Goal: Obtain resource: Download file/media

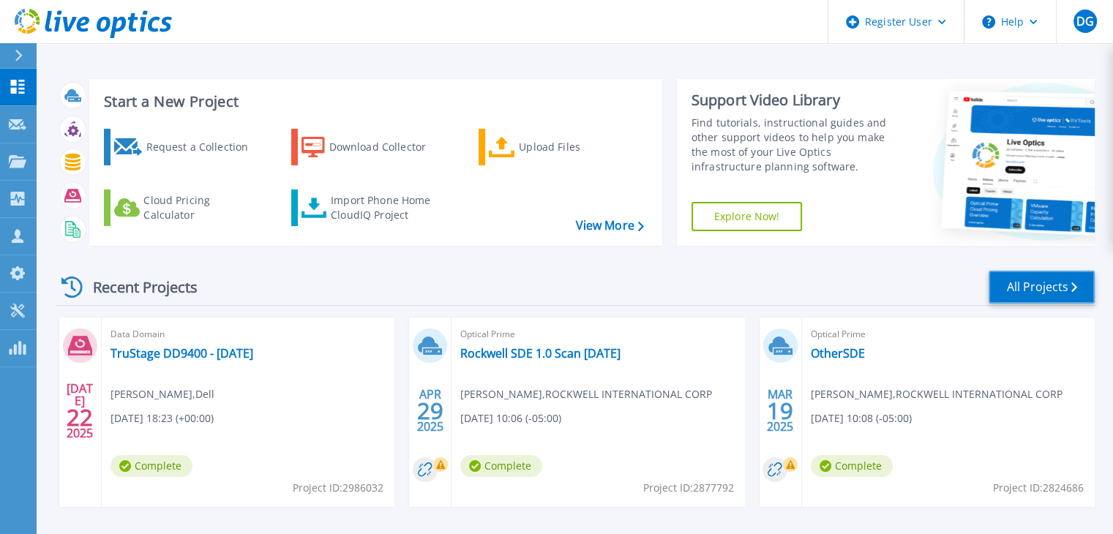
click at [1051, 291] on link "All Projects" at bounding box center [1041, 287] width 106 height 33
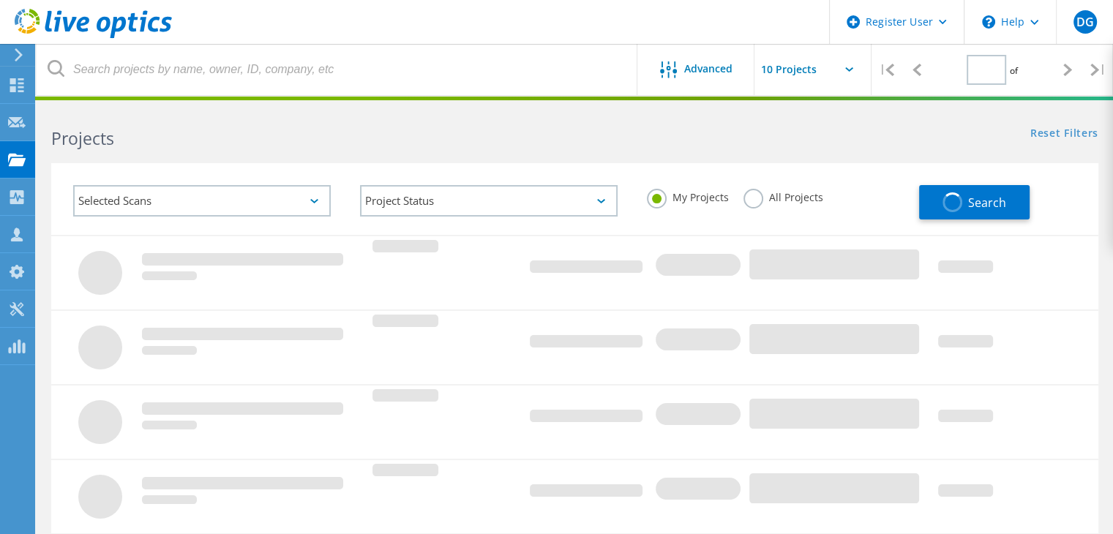
type input "1"
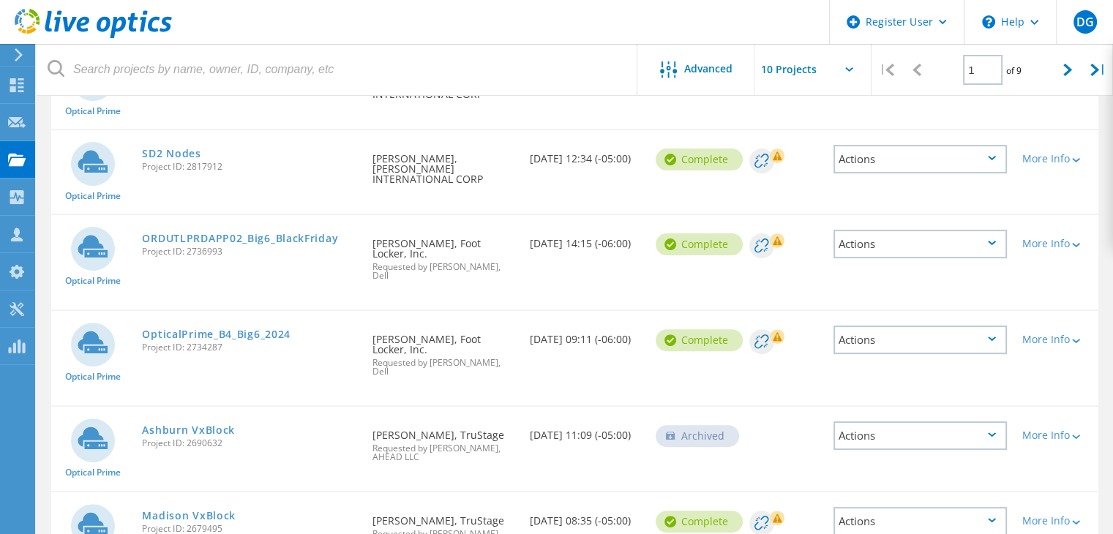
scroll to position [439, 0]
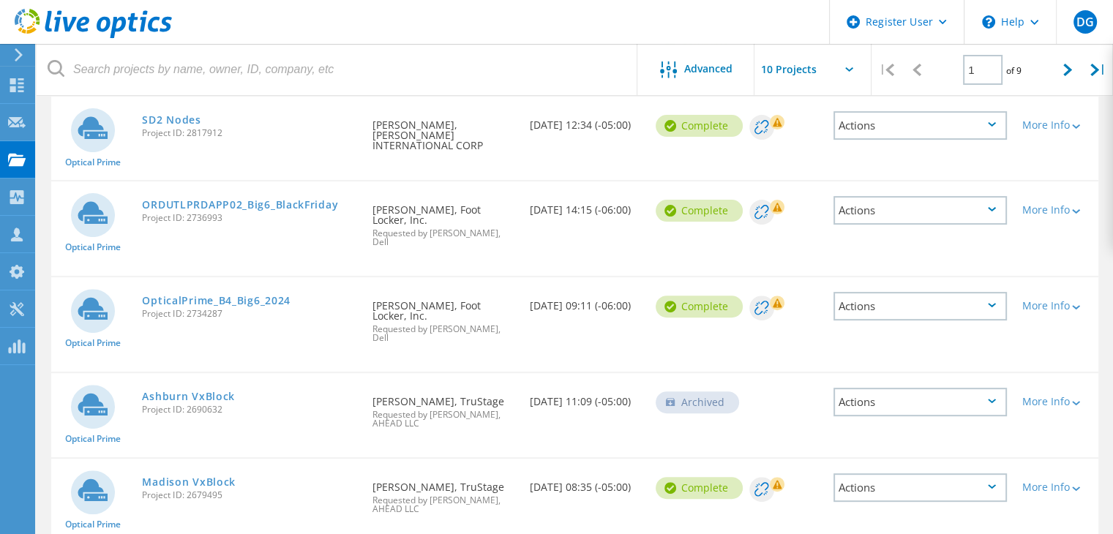
click at [215, 477] on link "Madison VxBlock" at bounding box center [189, 482] width 94 height 10
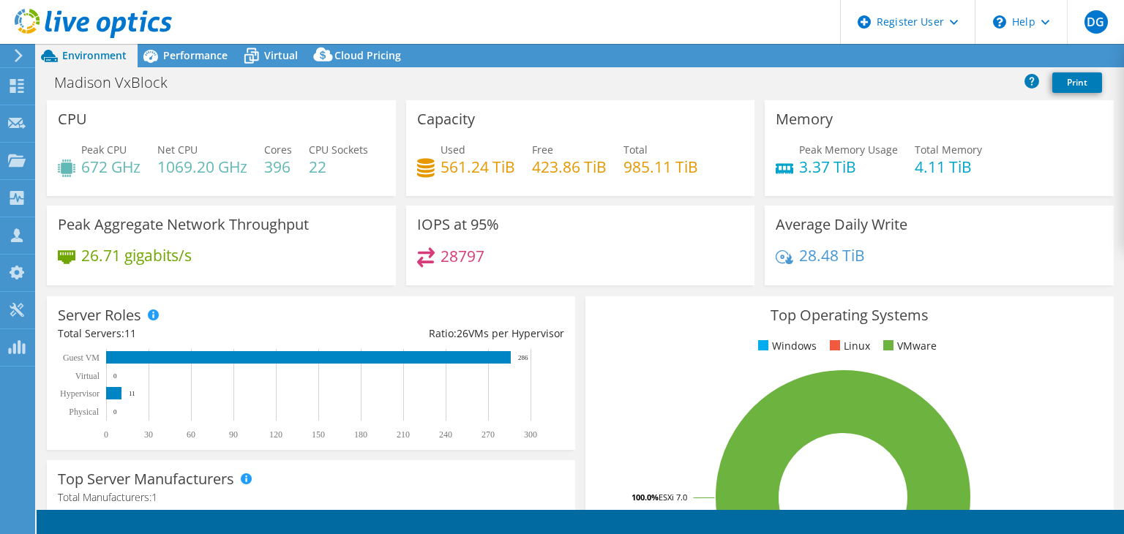
select select "USD"
click at [216, 57] on span "Performance" at bounding box center [195, 55] width 64 height 14
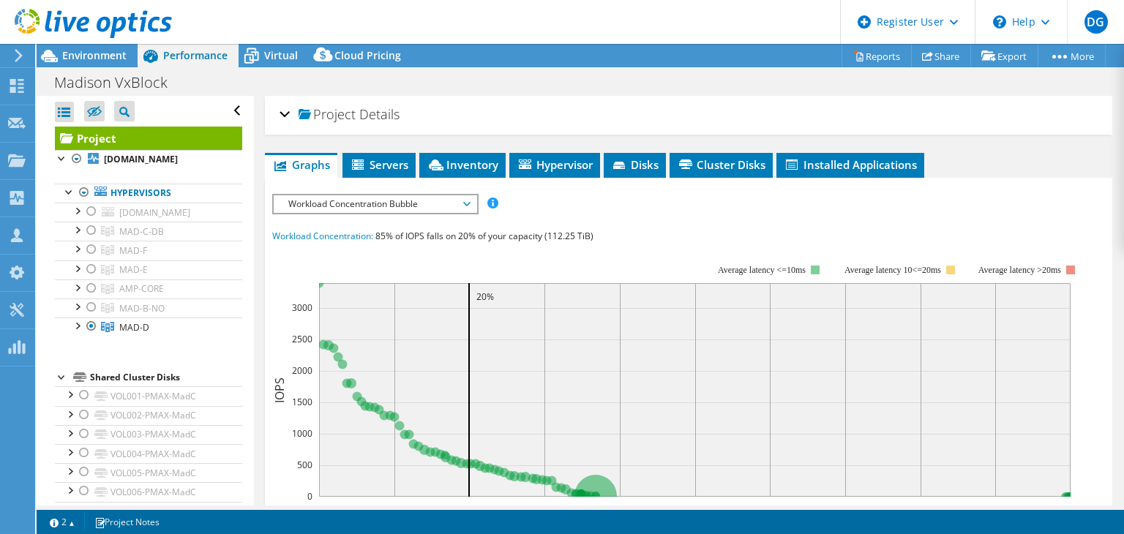
click at [279, 62] on div "Virtual" at bounding box center [273, 55] width 70 height 23
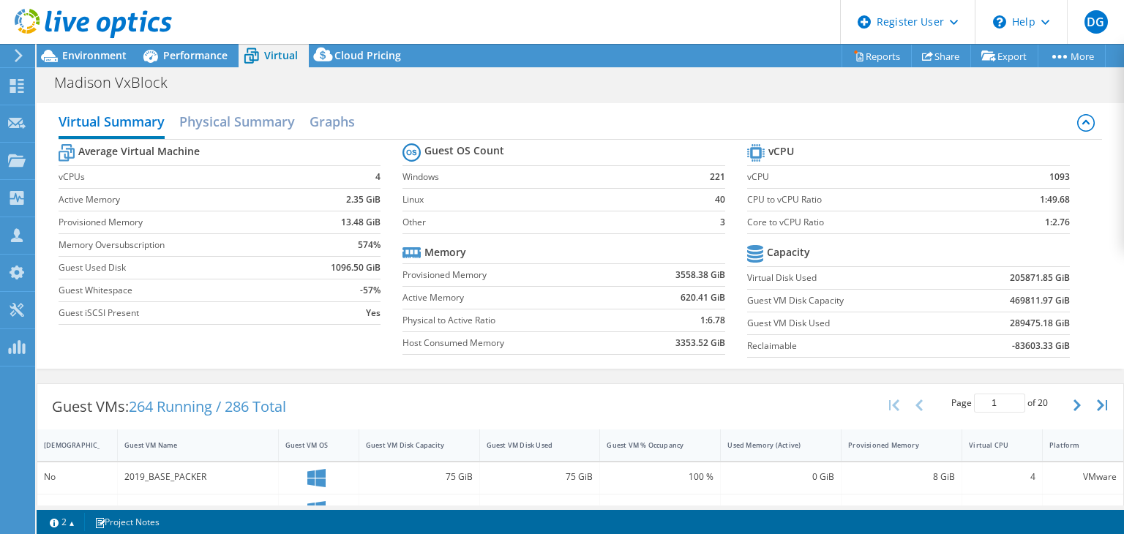
scroll to position [293, 0]
click at [262, 116] on h2 "Physical Summary" at bounding box center [237, 121] width 116 height 29
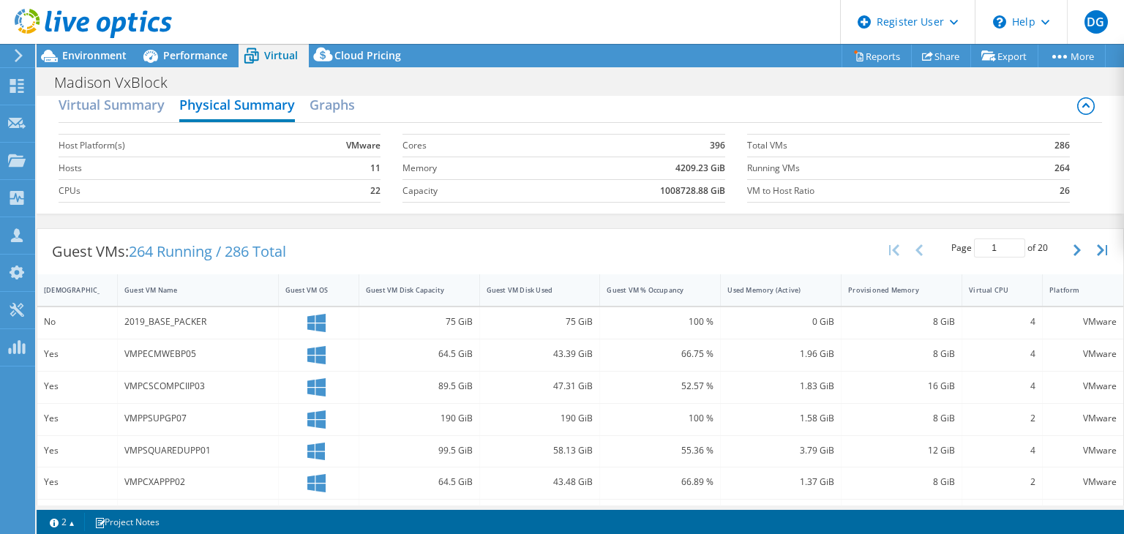
scroll to position [0, 0]
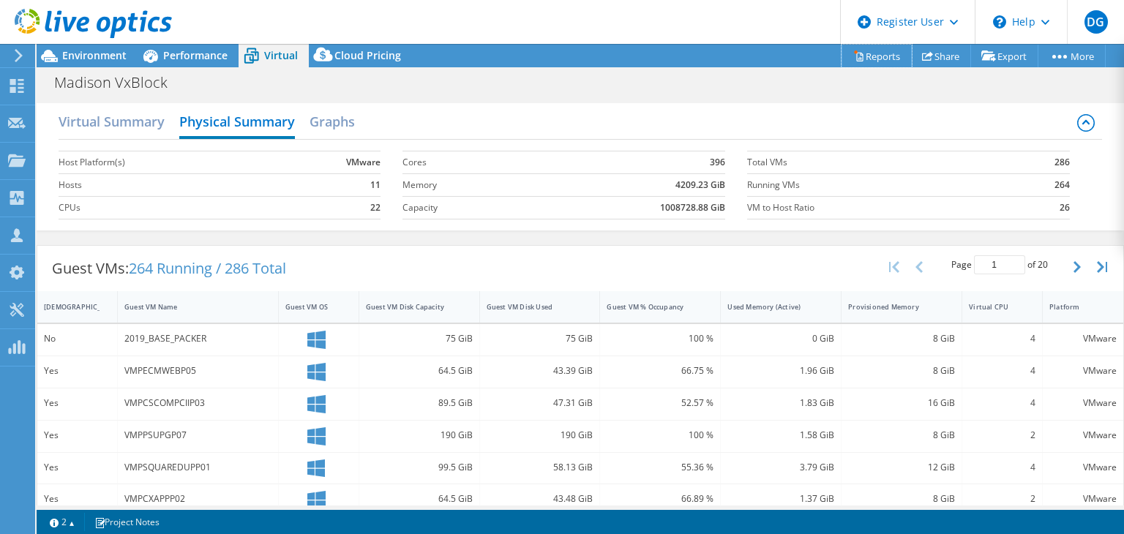
click at [892, 50] on link "Reports" at bounding box center [876, 56] width 70 height 23
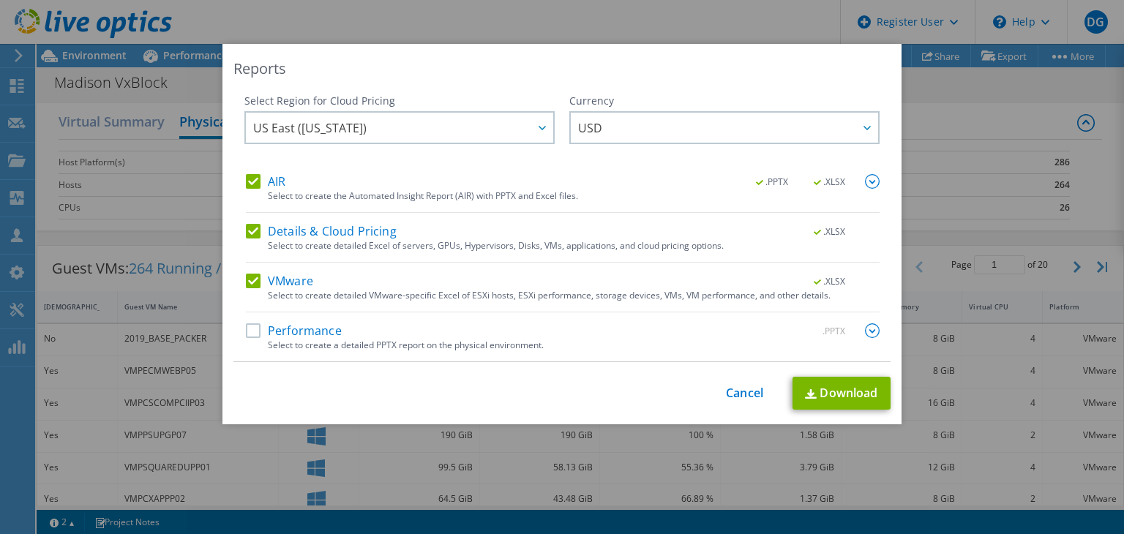
click at [249, 230] on label "Details & Cloud Pricing" at bounding box center [321, 231] width 151 height 15
click at [0, 0] on input "Details & Cloud Pricing" at bounding box center [0, 0] width 0 height 0
click at [248, 181] on label "AIR" at bounding box center [266, 181] width 40 height 15
click at [0, 0] on input "AIR" at bounding box center [0, 0] width 0 height 0
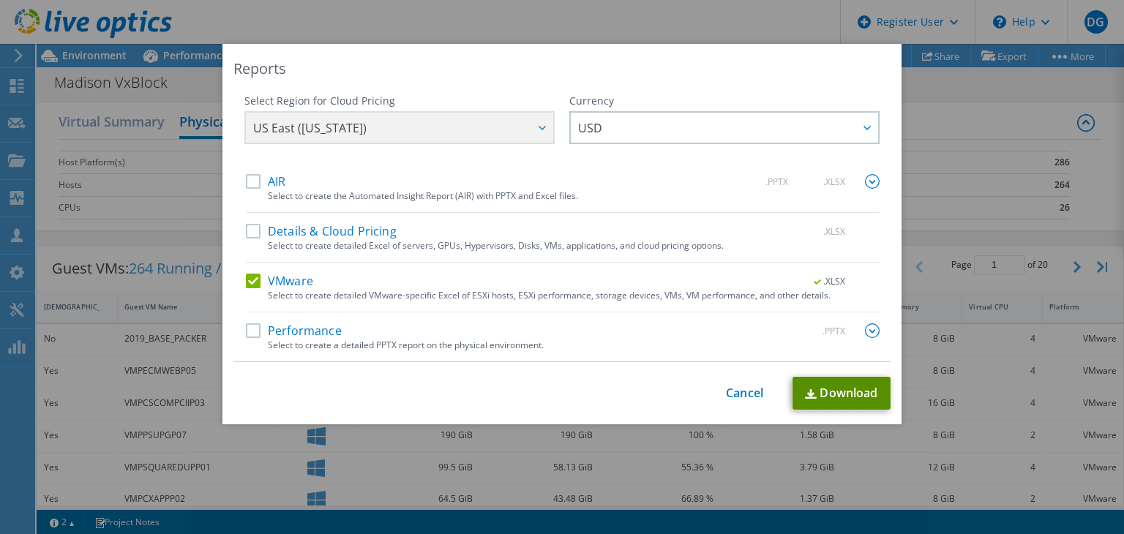
click at [830, 383] on link "Download" at bounding box center [841, 393] width 98 height 33
click at [507, 396] on div "This process may take a while, please wait... Cancel Download" at bounding box center [561, 393] width 657 height 33
click at [748, 391] on link "Cancel" at bounding box center [744, 393] width 37 height 14
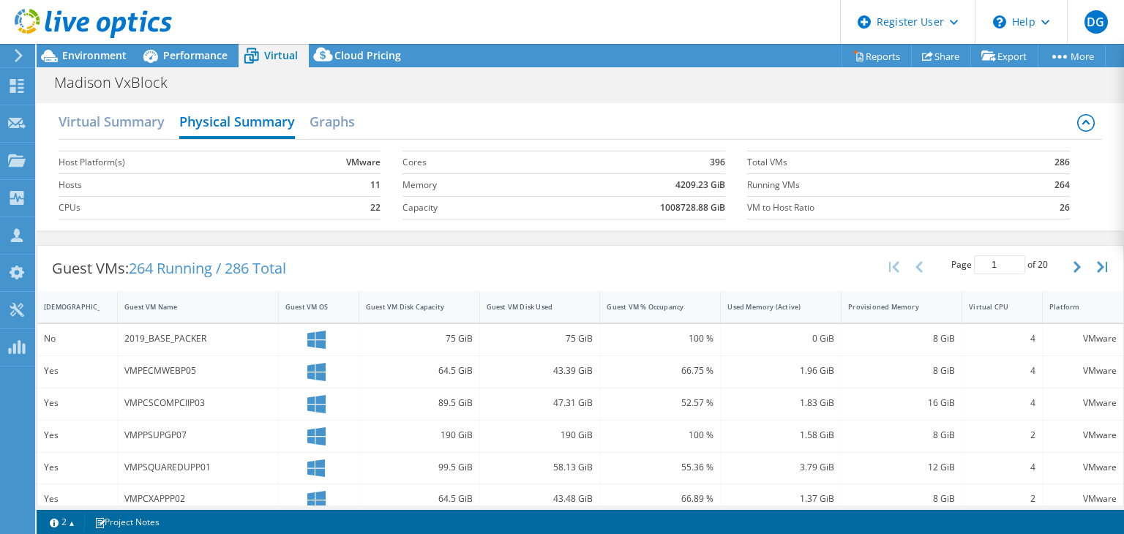
click at [111, 50] on span "Environment" at bounding box center [94, 55] width 64 height 14
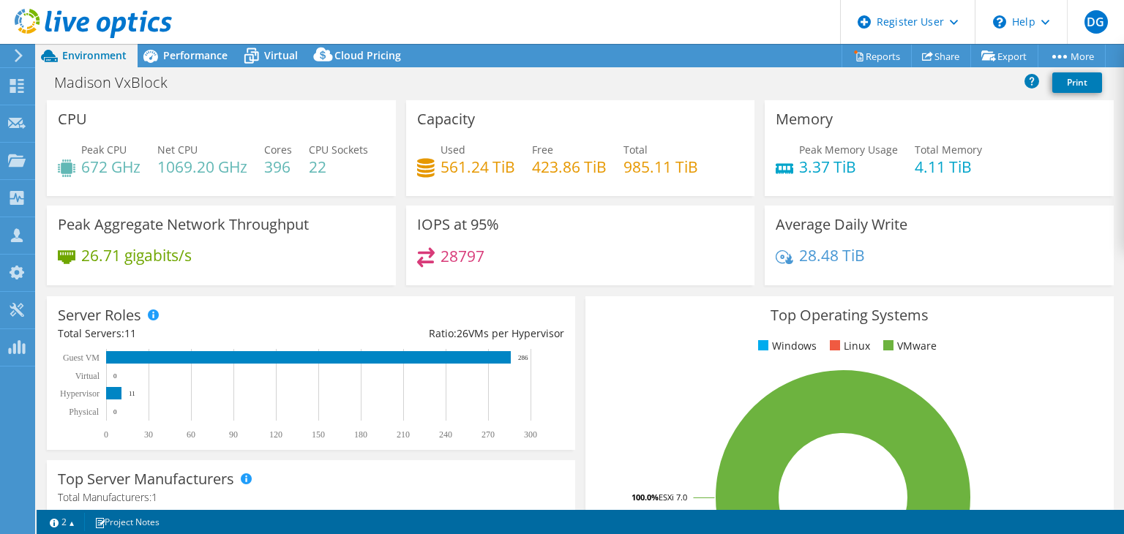
click at [161, 58] on icon at bounding box center [151, 56] width 26 height 26
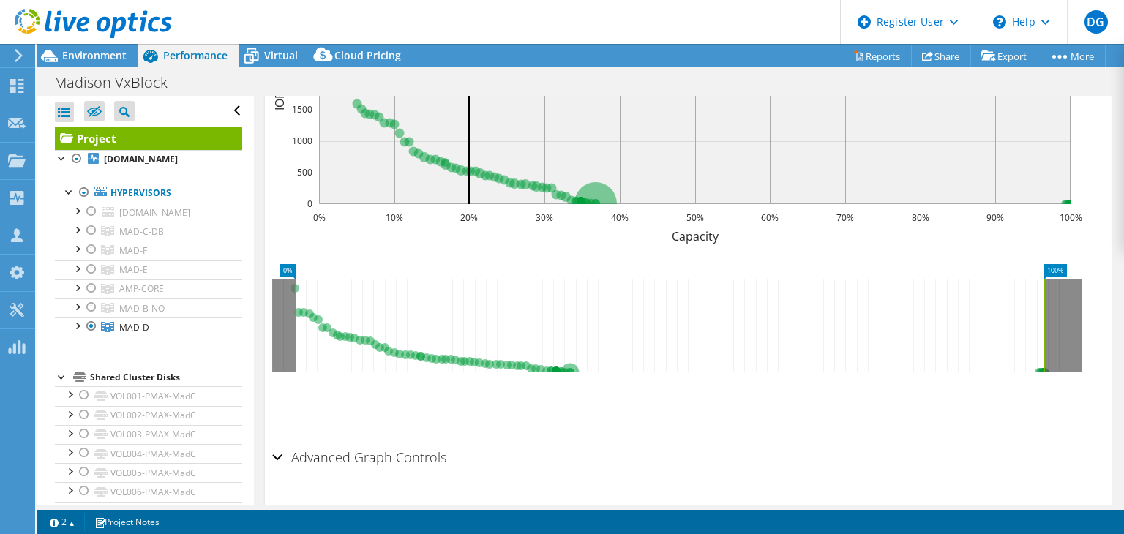
click at [90, 227] on div at bounding box center [91, 231] width 15 height 18
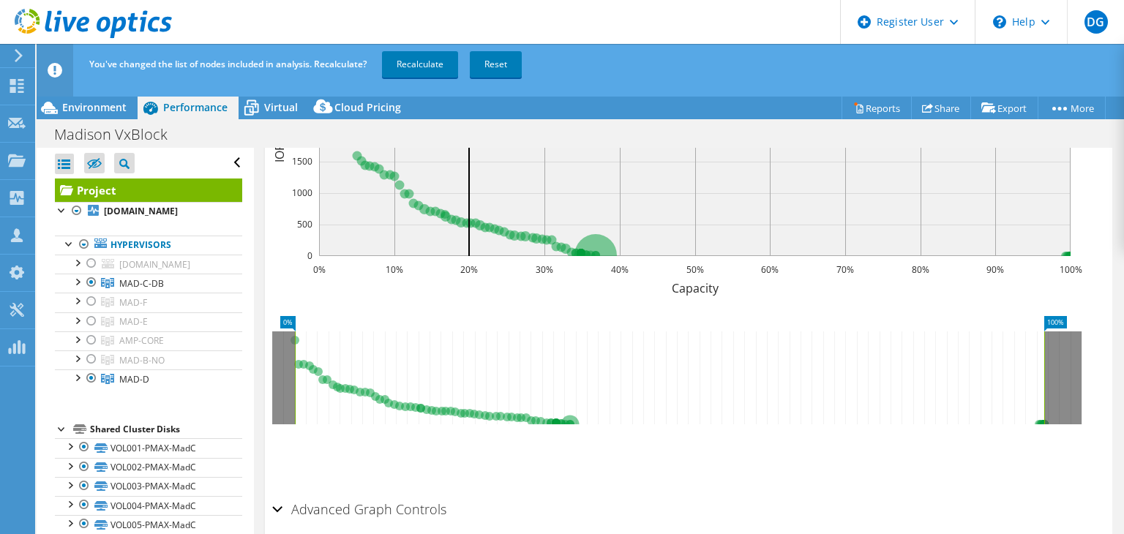
click at [88, 242] on li "Hypervisors [DOMAIN_NAME] [GEOGRAPHIC_DATA]-localstorage VOL001-Dell-SSD-[GEOGR…" at bounding box center [148, 313] width 187 height 154
click at [92, 298] on div at bounding box center [91, 302] width 15 height 18
click at [91, 321] on div at bounding box center [91, 321] width 15 height 18
click at [91, 358] on div at bounding box center [91, 359] width 15 height 18
click at [415, 74] on link "Recalculate" at bounding box center [420, 64] width 76 height 26
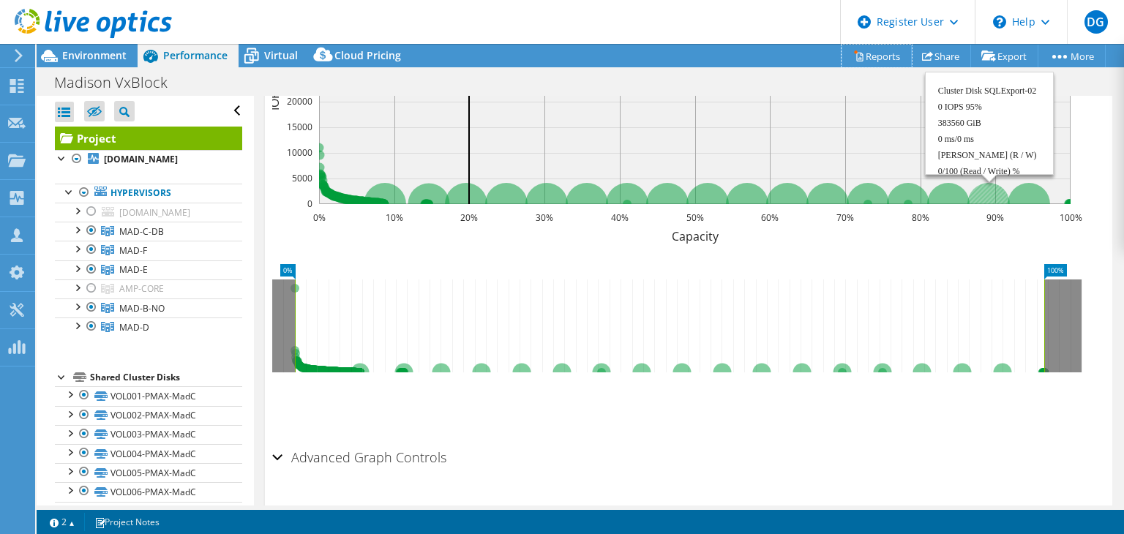
click at [879, 56] on link "Reports" at bounding box center [876, 56] width 70 height 23
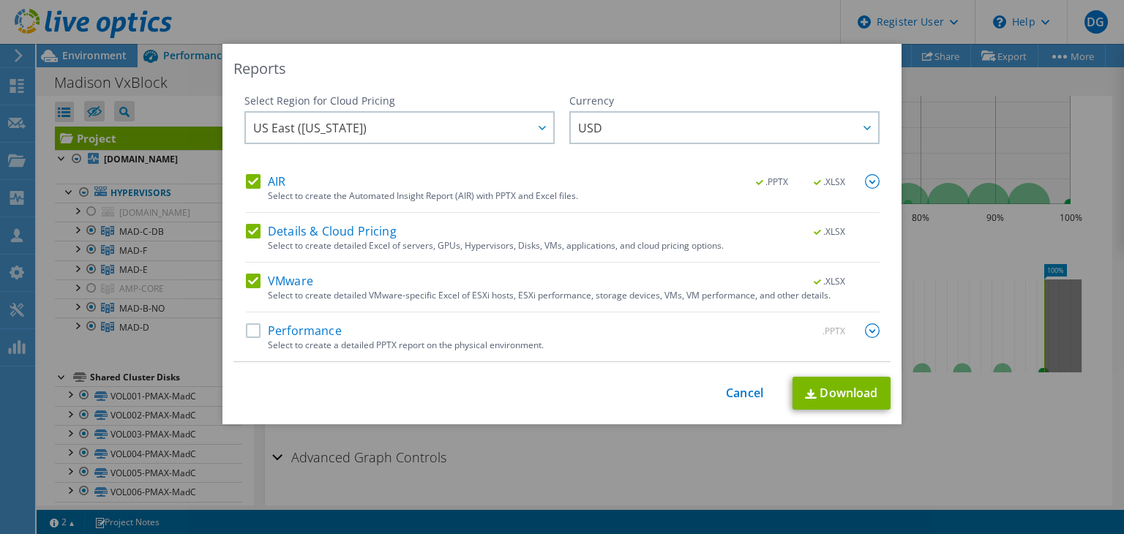
click at [246, 183] on label "AIR" at bounding box center [266, 181] width 40 height 15
click at [0, 0] on input "AIR" at bounding box center [0, 0] width 0 height 0
click at [246, 236] on label "Details & Cloud Pricing" at bounding box center [321, 231] width 151 height 15
click at [0, 0] on input "Details & Cloud Pricing" at bounding box center [0, 0] width 0 height 0
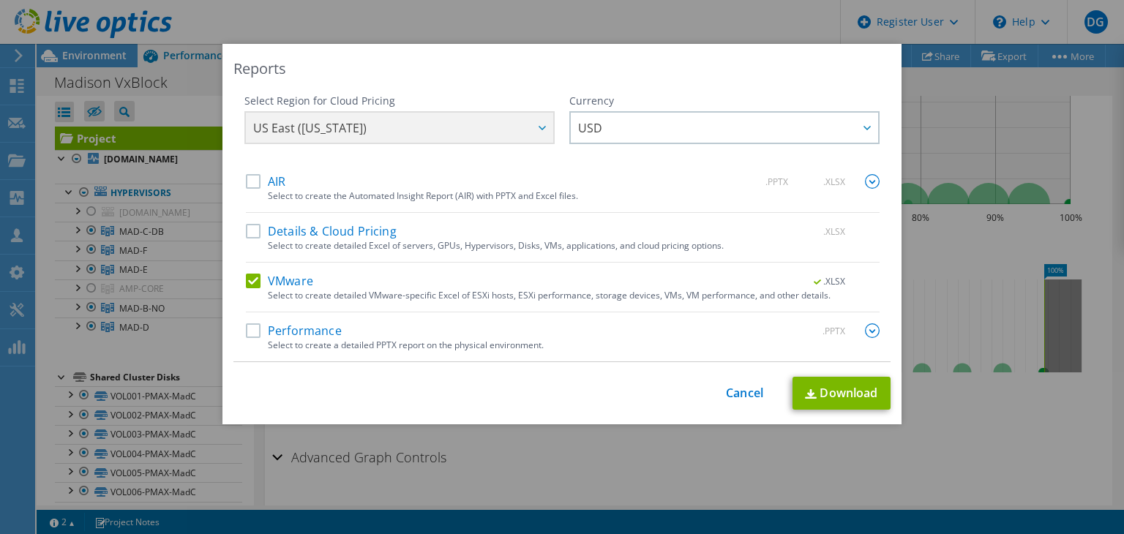
click at [246, 232] on label "Details & Cloud Pricing" at bounding box center [321, 231] width 151 height 15
click at [0, 0] on input "Details & Cloud Pricing" at bounding box center [0, 0] width 0 height 0
click at [246, 232] on label "Details & Cloud Pricing" at bounding box center [321, 231] width 151 height 15
click at [0, 0] on input "Details & Cloud Pricing" at bounding box center [0, 0] width 0 height 0
click at [836, 384] on link "Download" at bounding box center [841, 393] width 98 height 33
